Goal: Information Seeking & Learning: Learn about a topic

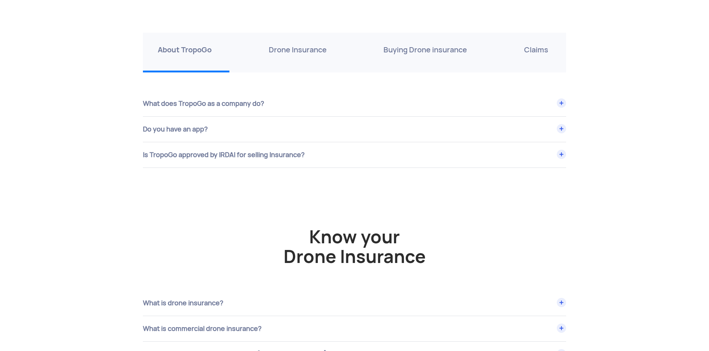
scroll to position [2562, 0]
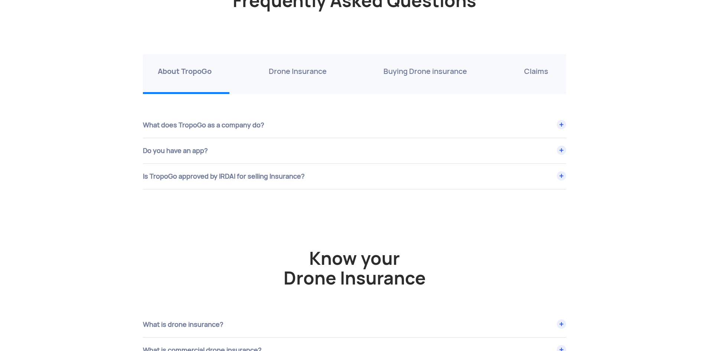
click at [326, 124] on div "What does TropoGo as a company do?" at bounding box center [354, 125] width 423 height 25
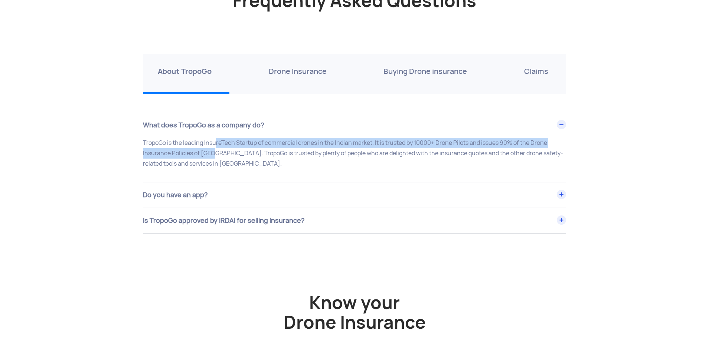
drag, startPoint x: 235, startPoint y: 144, endPoint x: 207, endPoint y: 149, distance: 27.8
click at [207, 149] on p "TropoGo is the leading InsureTech Startup of commercial drones in the Indian ma…" at bounding box center [354, 153] width 423 height 31
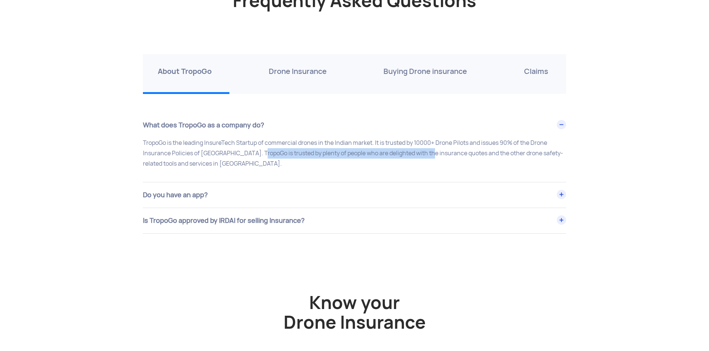
drag, startPoint x: 268, startPoint y: 153, endPoint x: 442, endPoint y: 160, distance: 174.3
click at [431, 159] on p "TropoGo is the leading InsureTech Startup of commercial drones in the Indian ma…" at bounding box center [354, 153] width 423 height 31
click at [213, 194] on div "Do you have an app?" at bounding box center [354, 194] width 423 height 25
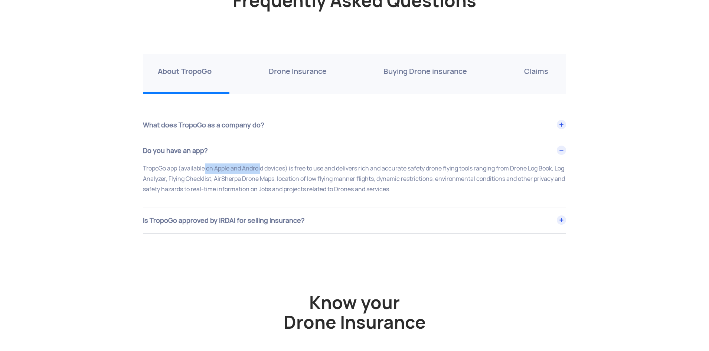
drag, startPoint x: 202, startPoint y: 167, endPoint x: 273, endPoint y: 169, distance: 70.9
click at [264, 167] on p "TropoGo app (available on Apple and Android devices) is free to use and deliver…" at bounding box center [354, 178] width 423 height 31
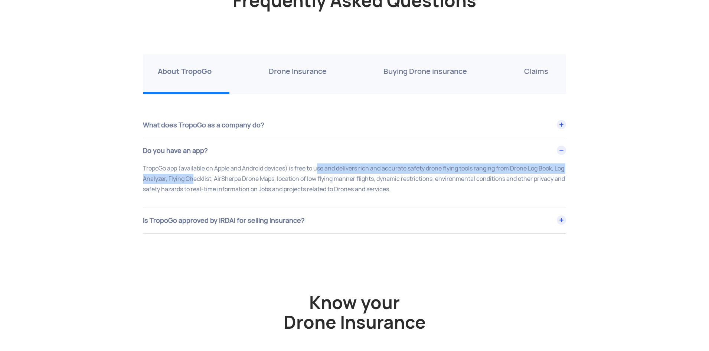
drag, startPoint x: 321, startPoint y: 170, endPoint x: 178, endPoint y: 180, distance: 142.9
click at [186, 180] on p "TropoGo app (available on Apple and Android devices) is free to use and deliver…" at bounding box center [354, 178] width 423 height 31
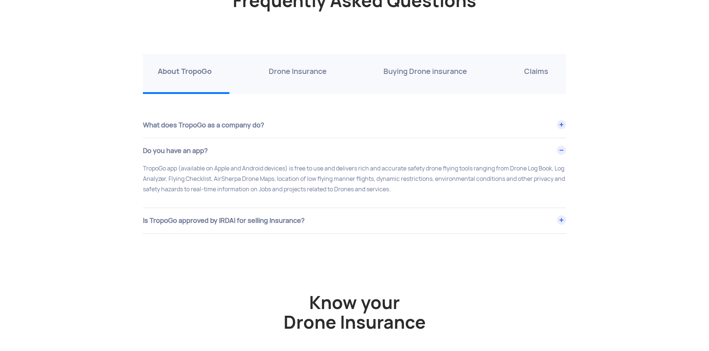
click at [234, 180] on p "TropoGo app (available on Apple and Android devices) is free to use and deliver…" at bounding box center [354, 178] width 423 height 31
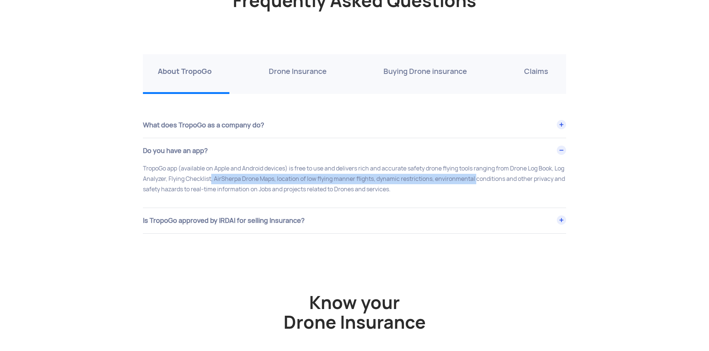
drag, startPoint x: 219, startPoint y: 180, endPoint x: 440, endPoint y: 190, distance: 220.4
click at [486, 182] on p "TropoGo app (available on Apple and Android devices) is free to use and deliver…" at bounding box center [354, 178] width 423 height 31
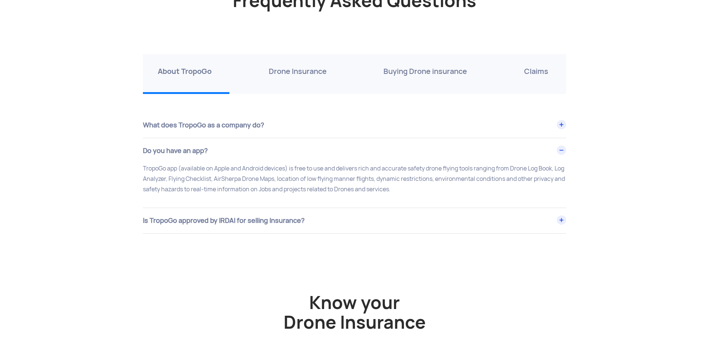
click at [282, 217] on div "Is TropoGo approved by IRDAI for selling Insurance?" at bounding box center [354, 220] width 423 height 25
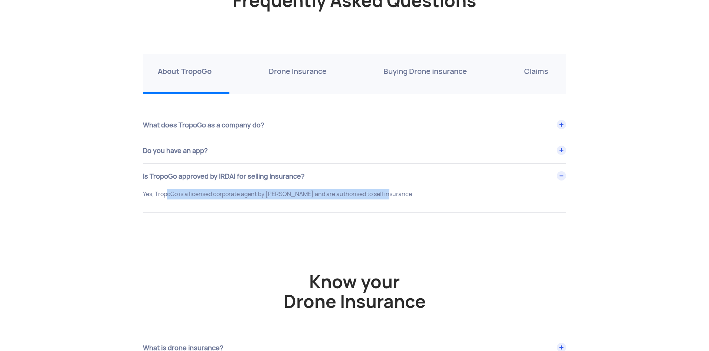
drag, startPoint x: 162, startPoint y: 194, endPoint x: 571, endPoint y: 187, distance: 408.9
click at [474, 192] on p "Yes, TropoGo is a licensed corporate agent by [PERSON_NAME] and are authorised …" at bounding box center [354, 194] width 423 height 10
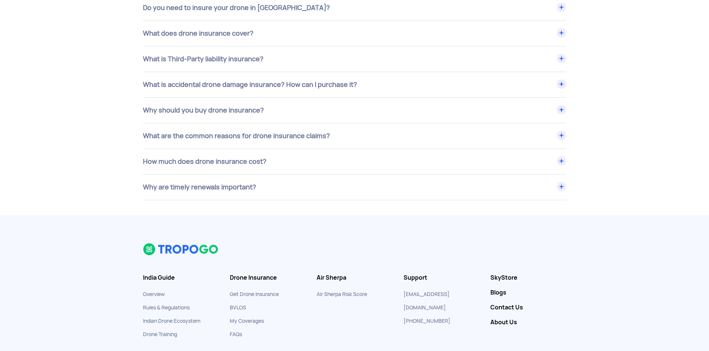
scroll to position [3027, 0]
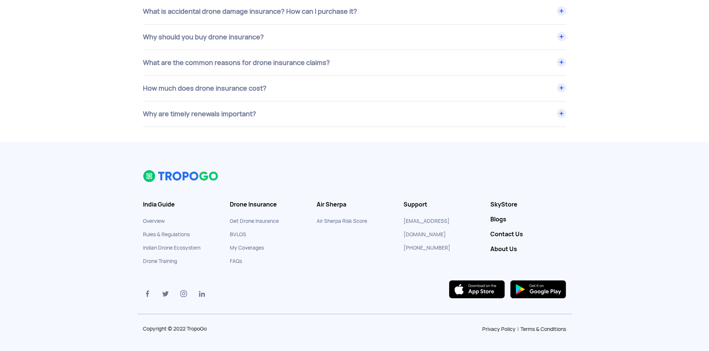
click at [254, 218] on link "Get Drone Insurance" at bounding box center [254, 221] width 49 height 7
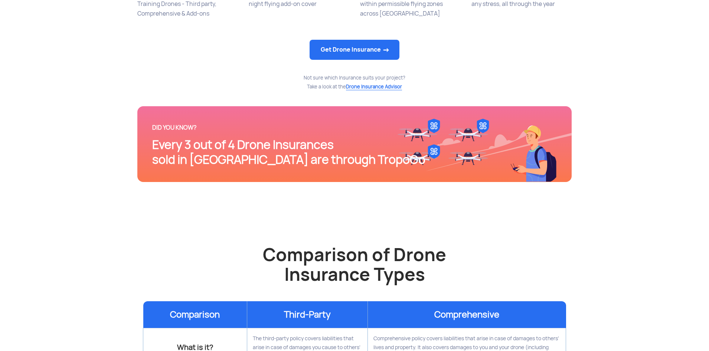
scroll to position [520, 0]
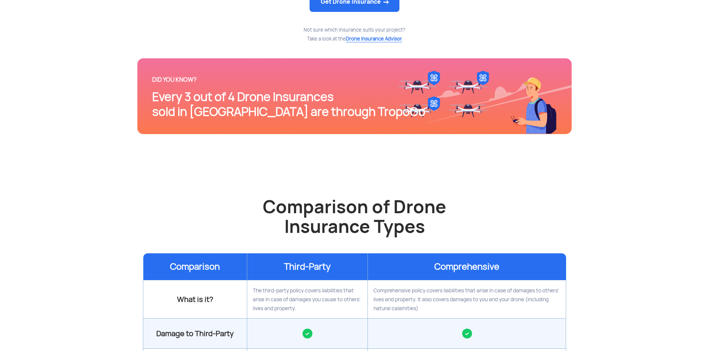
click at [270, 110] on div "Every 3 out of 4 Drone Insurances sold in India are through TropoGo" at bounding box center [354, 104] width 405 height 30
